Goal: Register for event/course

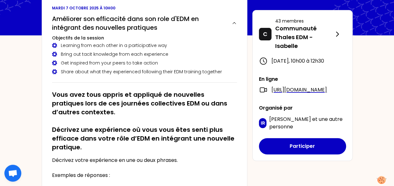
scroll to position [45, 0]
drag, startPoint x: 283, startPoint y: 61, endPoint x: 331, endPoint y: 61, distance: 48.3
click at [331, 61] on div "[DATE] 10h00 à 12h30" at bounding box center [302, 61] width 87 height 9
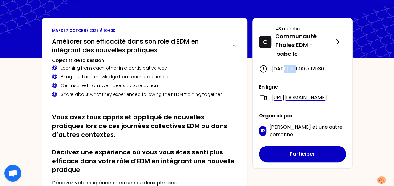
scroll to position [35, 0]
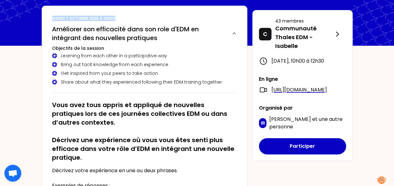
drag, startPoint x: 52, startPoint y: 18, endPoint x: 116, endPoint y: 16, distance: 63.4
click at [116, 16] on p "mardi 7 octobre 2025 à 10h00" at bounding box center [144, 18] width 185 height 5
